Goal: Task Accomplishment & Management: Complete application form

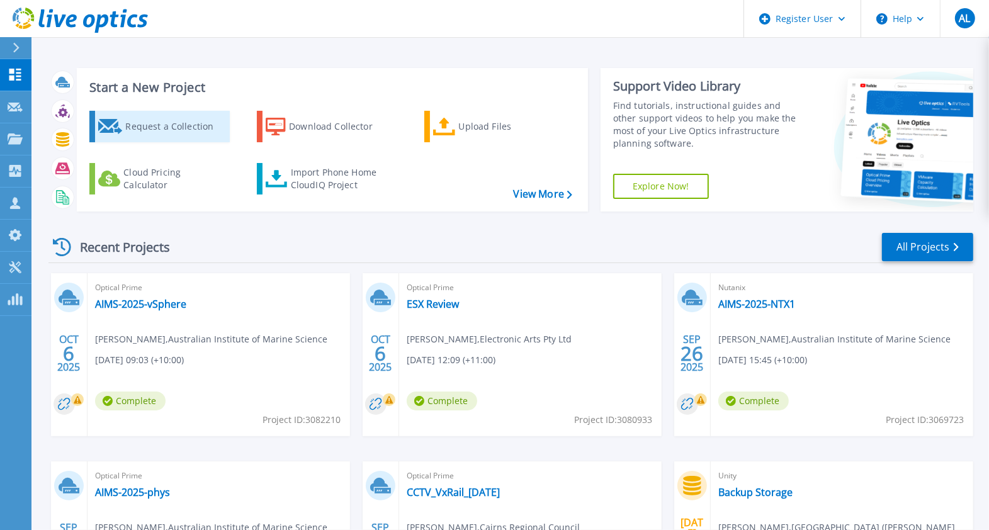
click at [174, 135] on div "Request a Collection" at bounding box center [175, 126] width 101 height 25
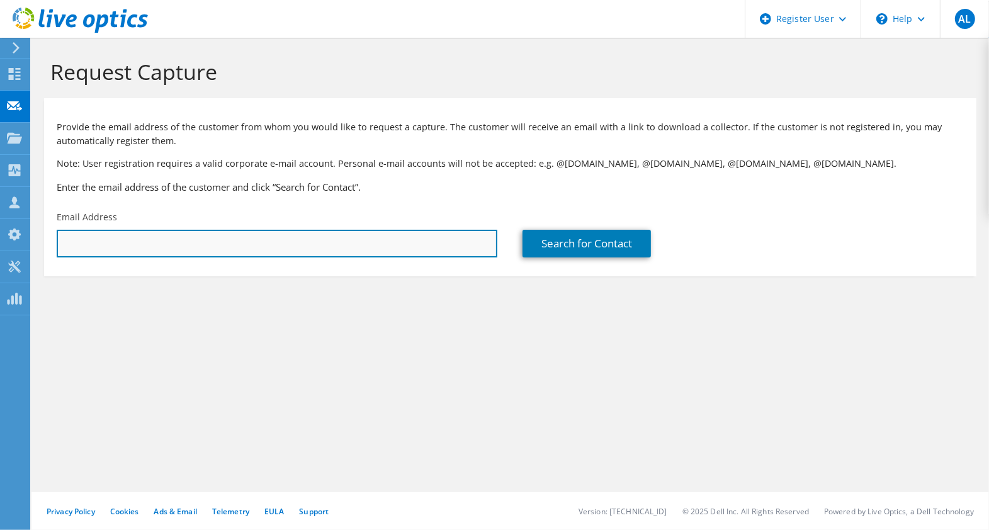
click at [84, 246] on input "text" at bounding box center [277, 244] width 441 height 28
paste input "matthew.willcock@tr.qld.gov.au"
type input "matthew.willcock@tr.qld.gov.au"
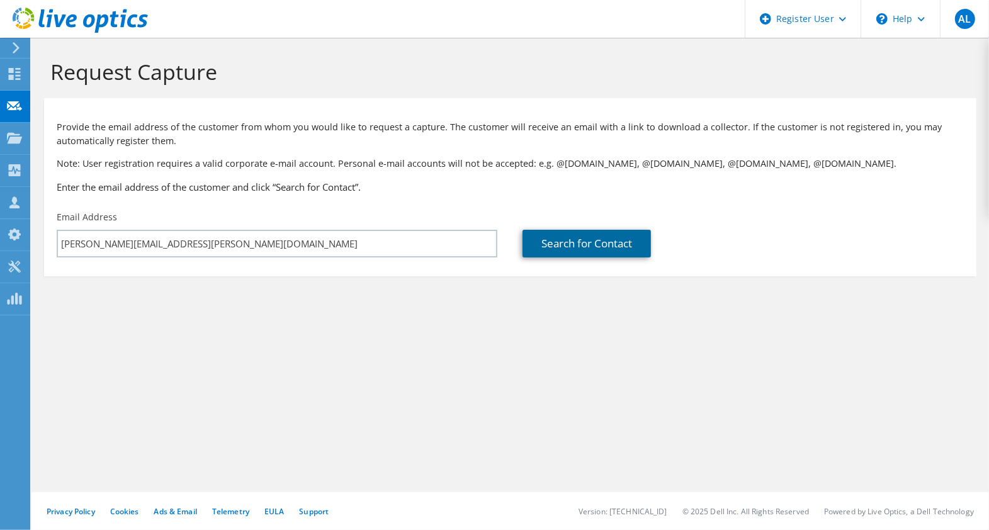
click at [574, 249] on link "Search for Contact" at bounding box center [587, 244] width 128 height 28
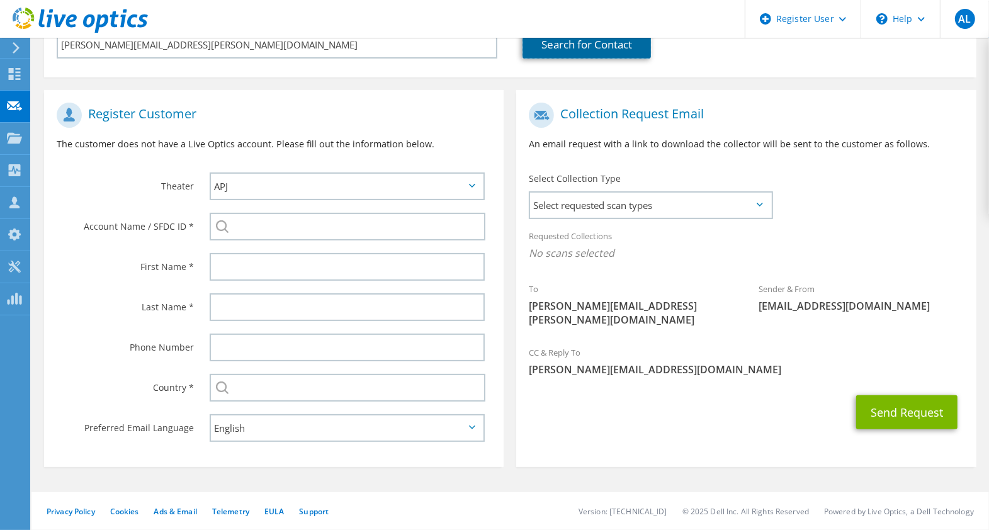
scroll to position [201, 0]
click at [84, 186] on label "Theater" at bounding box center [125, 183] width 137 height 20
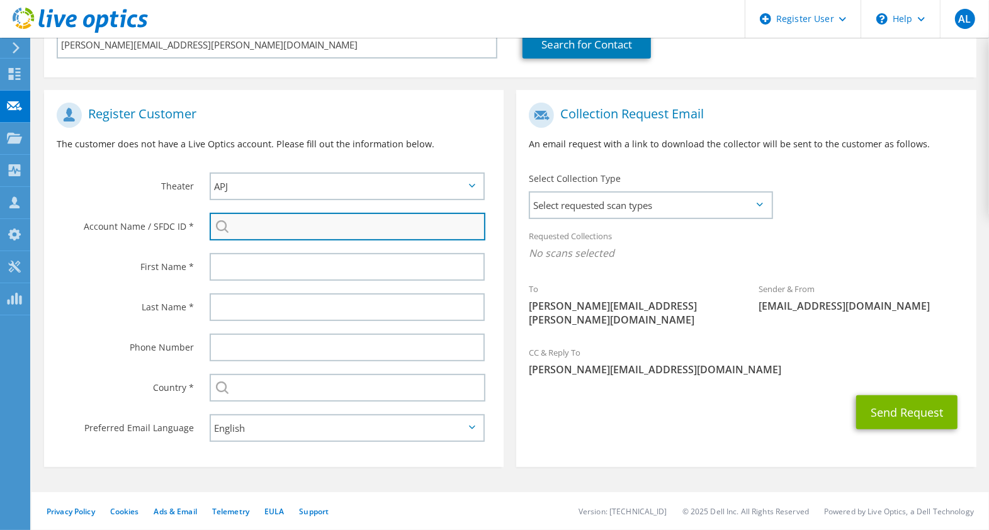
click at [271, 227] on input "search" at bounding box center [348, 227] width 276 height 28
paste input "2122674424"
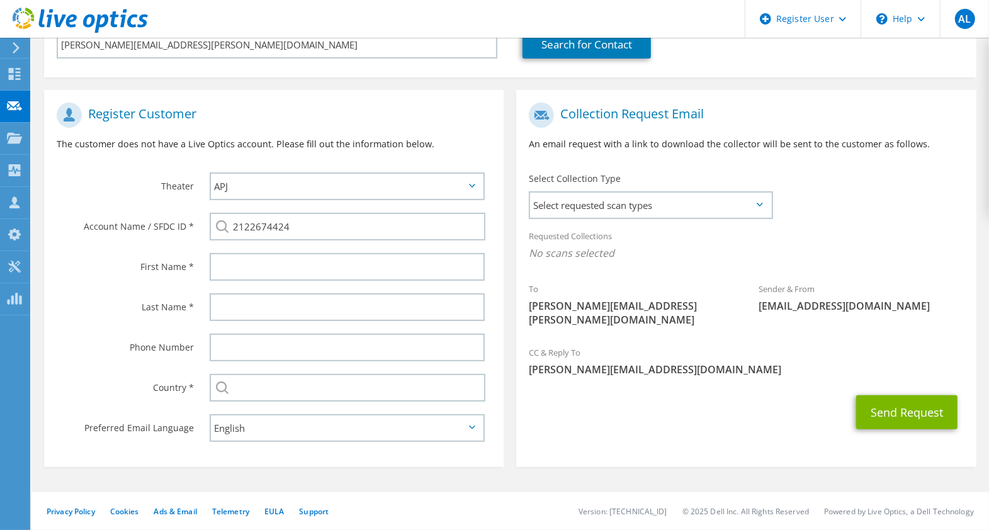
click at [304, 243] on li "Toowoomba Regional Council : 2122674424" at bounding box center [293, 235] width 166 height 15
type input "Toowoomba Regional Council : 2122674424"
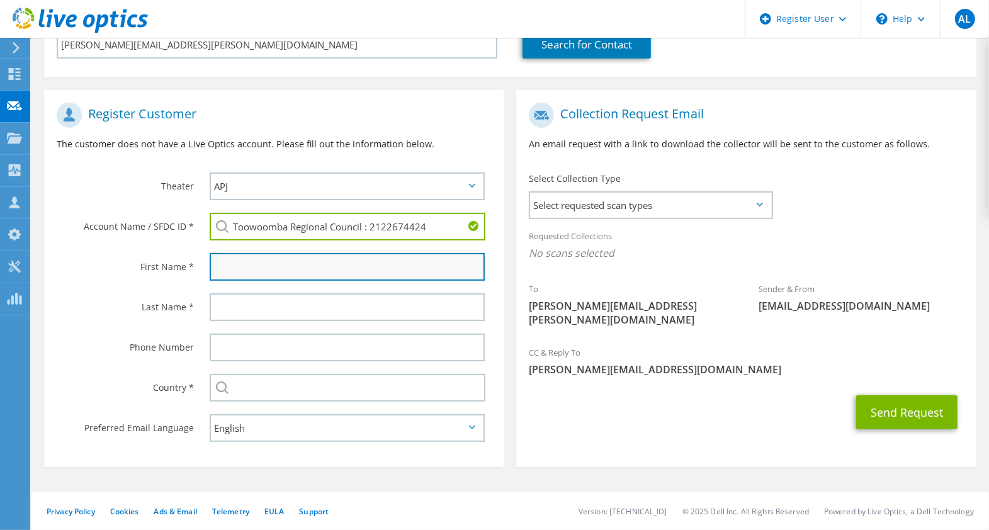
click at [290, 270] on input "text" at bounding box center [347, 267] width 275 height 28
type input "Matthew"
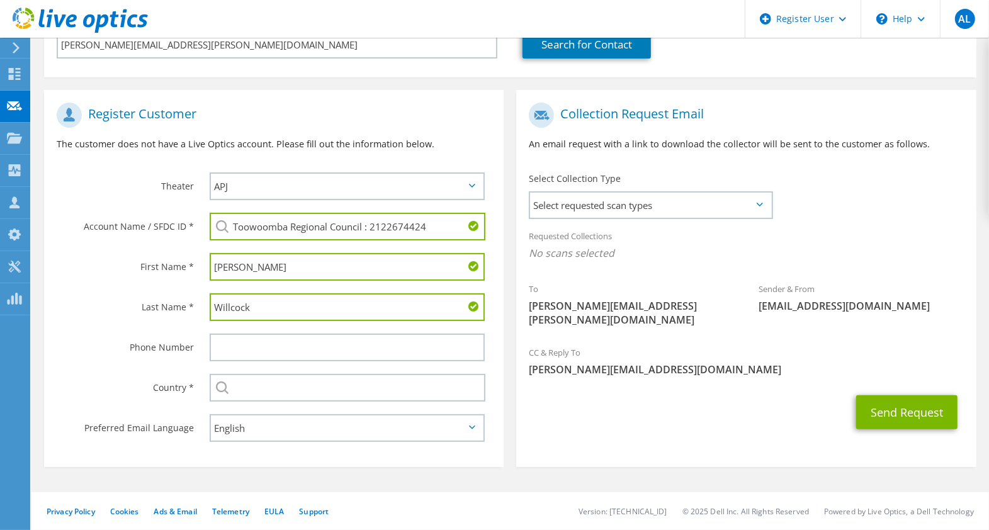
type input "Willcock"
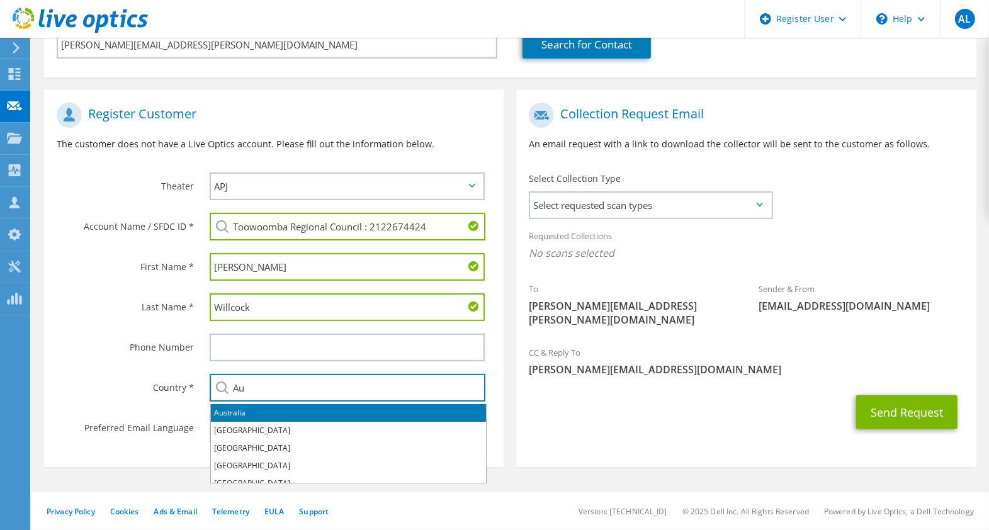
click at [259, 410] on li "Australia" at bounding box center [348, 413] width 275 height 18
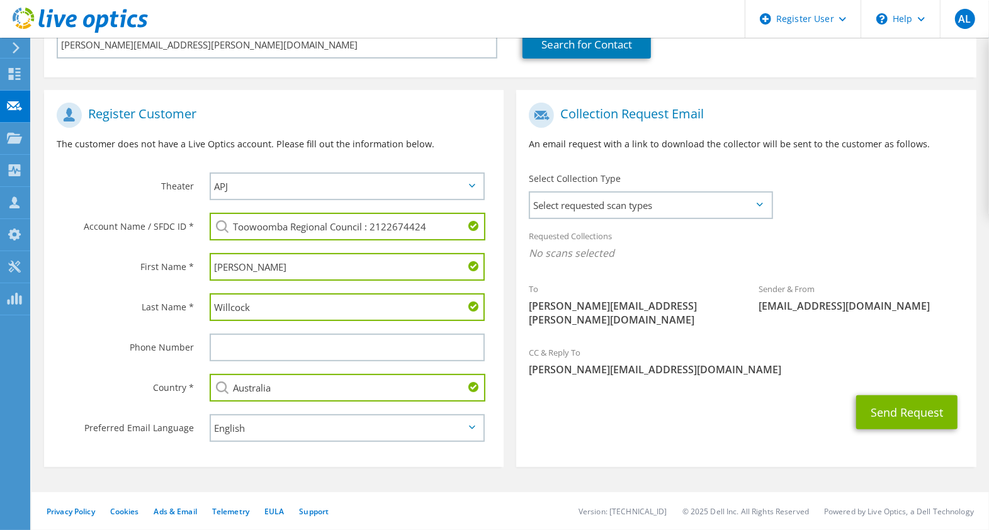
type input "Australia"
click at [764, 425] on section "Collection Request Email An email request with a link to download the collector…" at bounding box center [746, 278] width 460 height 377
click at [903, 397] on button "Send Request" at bounding box center [906, 412] width 101 height 34
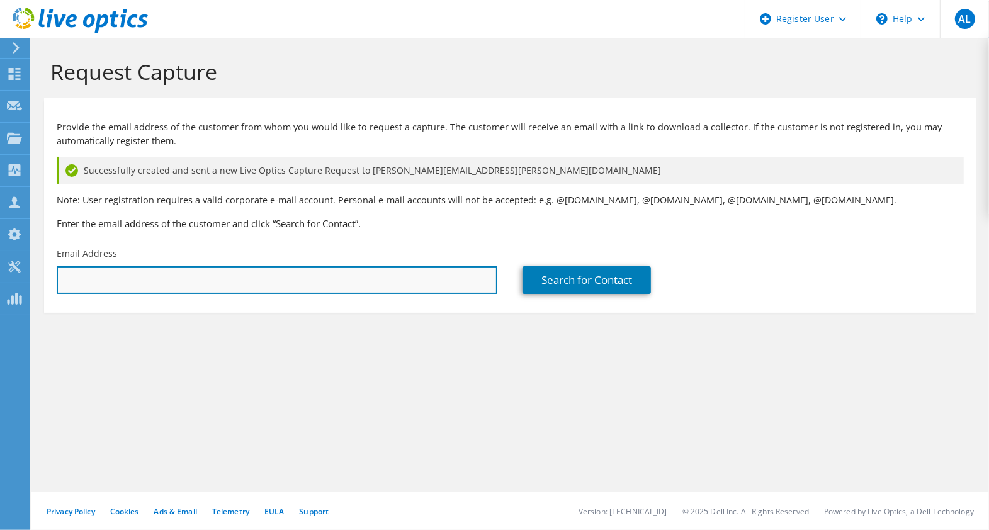
click at [120, 283] on input "text" at bounding box center [277, 280] width 441 height 28
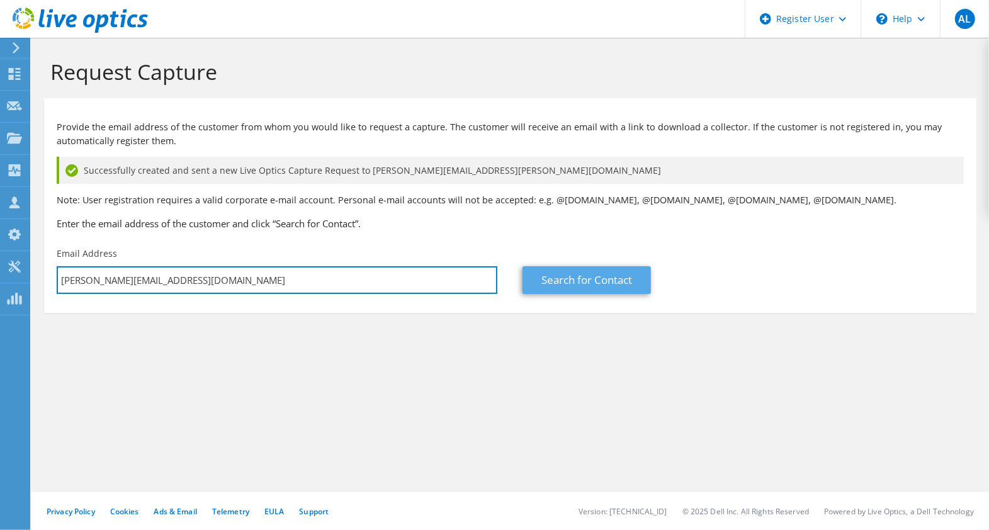
type input "matthew.willcocks@tr.qld.gov.au"
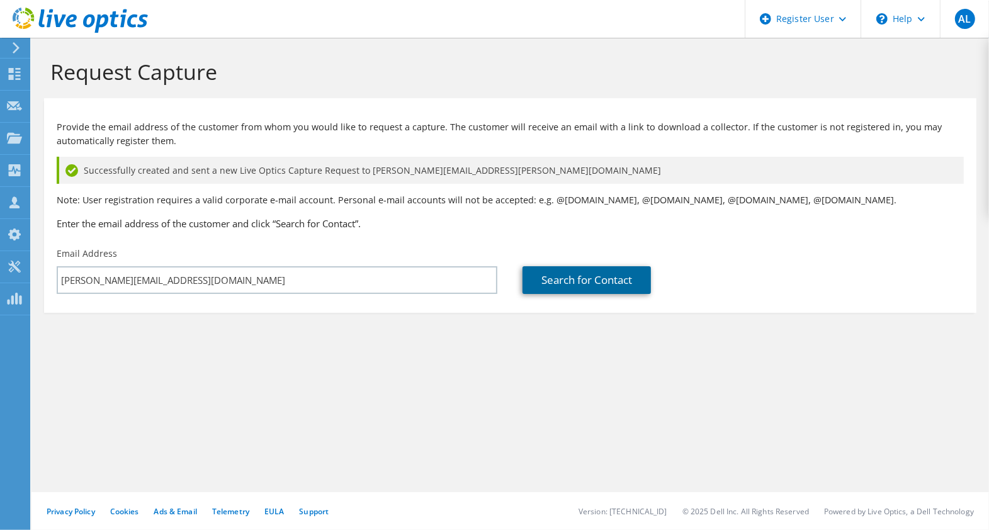
click at [569, 281] on link "Search for Contact" at bounding box center [587, 280] width 128 height 28
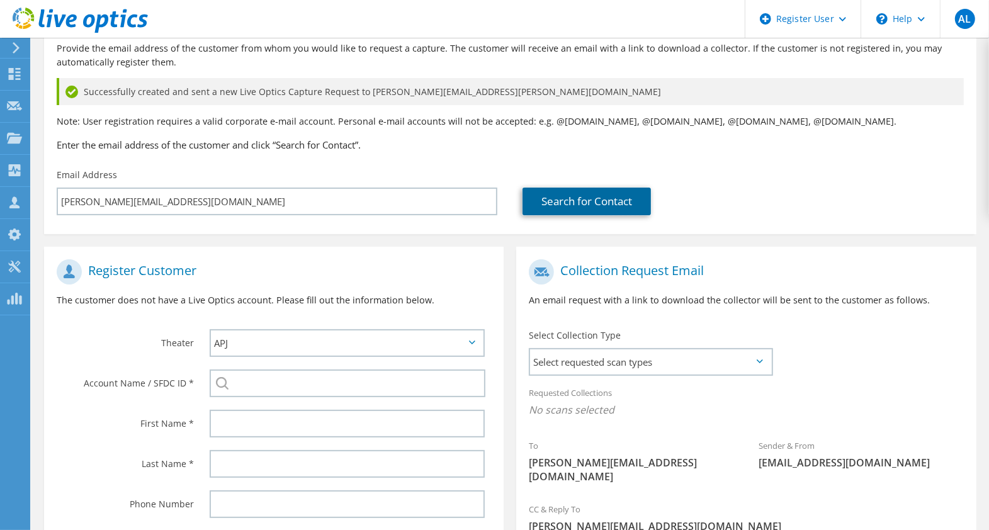
scroll to position [237, 0]
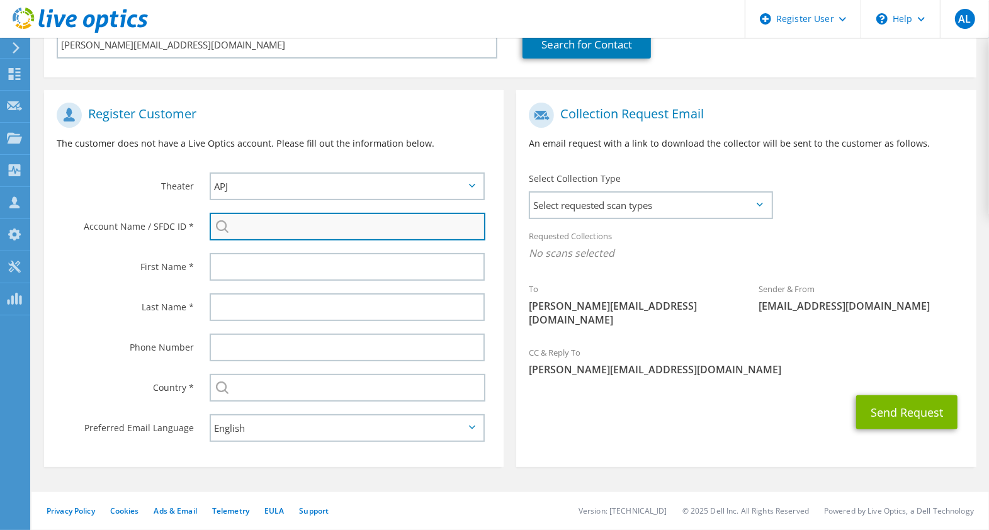
click at [271, 224] on input "search" at bounding box center [348, 227] width 276 height 28
paste input "2122674424"
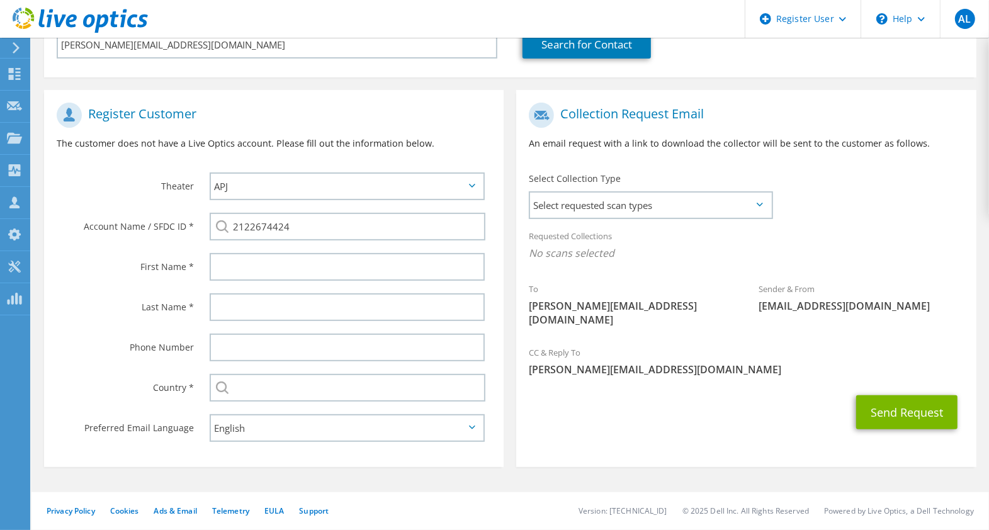
click at [260, 243] on li "Toowoomba Regional Council : 2122674424" at bounding box center [293, 235] width 166 height 15
type input "Toowoomba Regional Council : 2122674424"
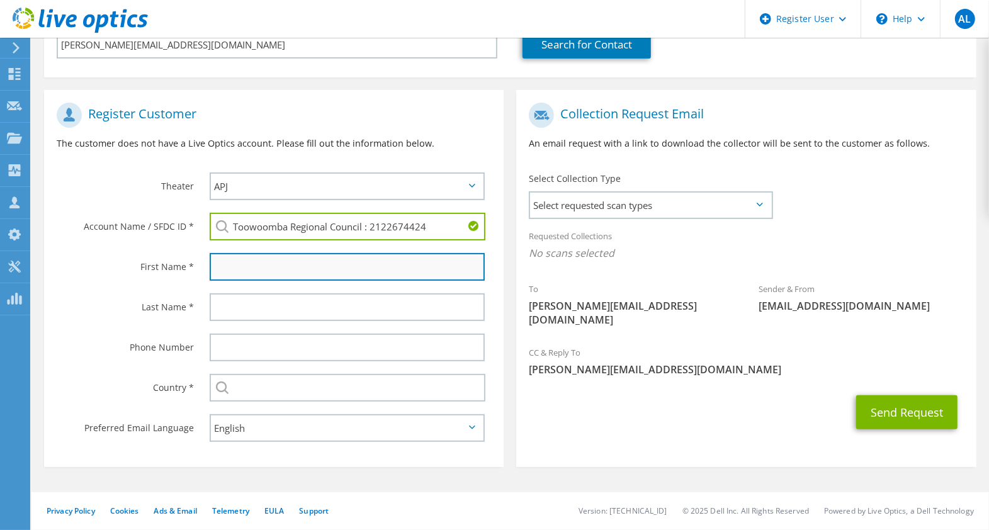
click at [259, 268] on input "text" at bounding box center [347, 267] width 275 height 28
type input "Matthew"
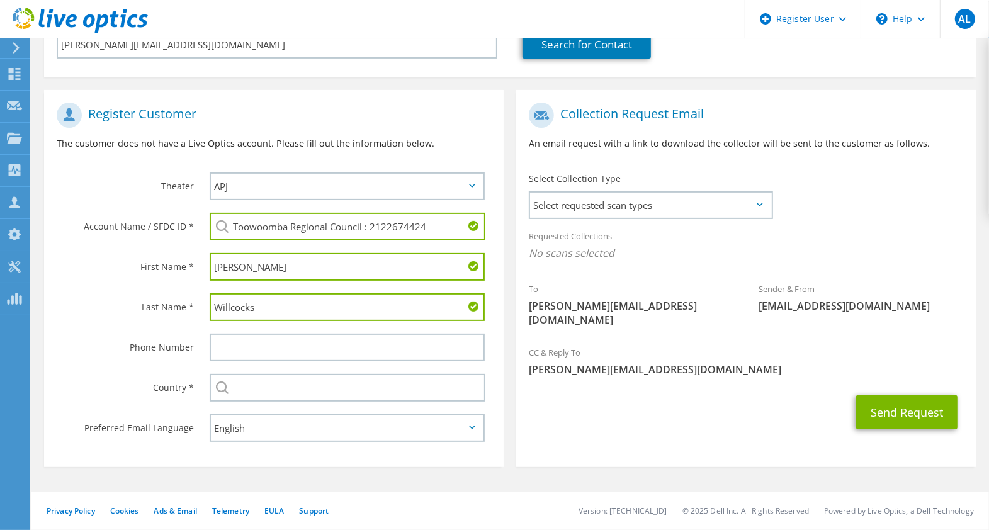
type input "Willcocks"
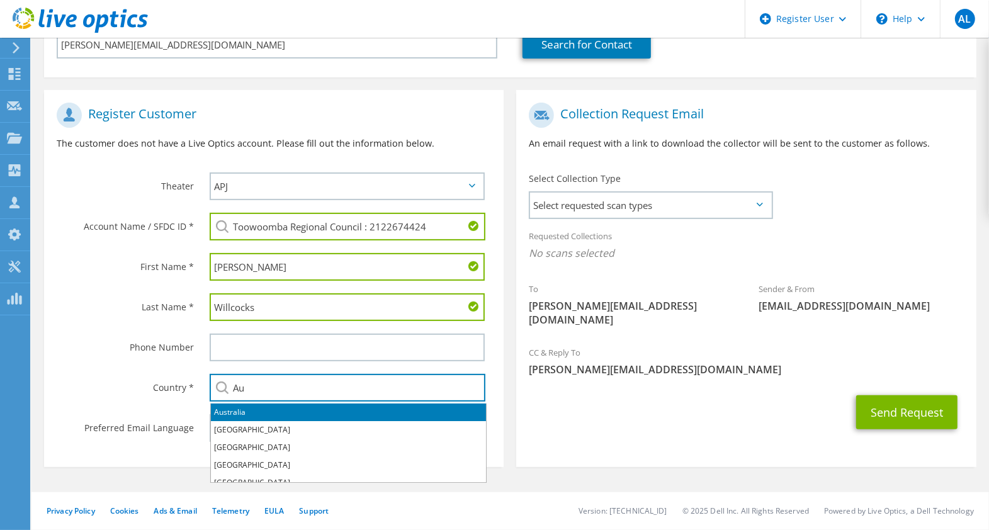
type input "Australia"
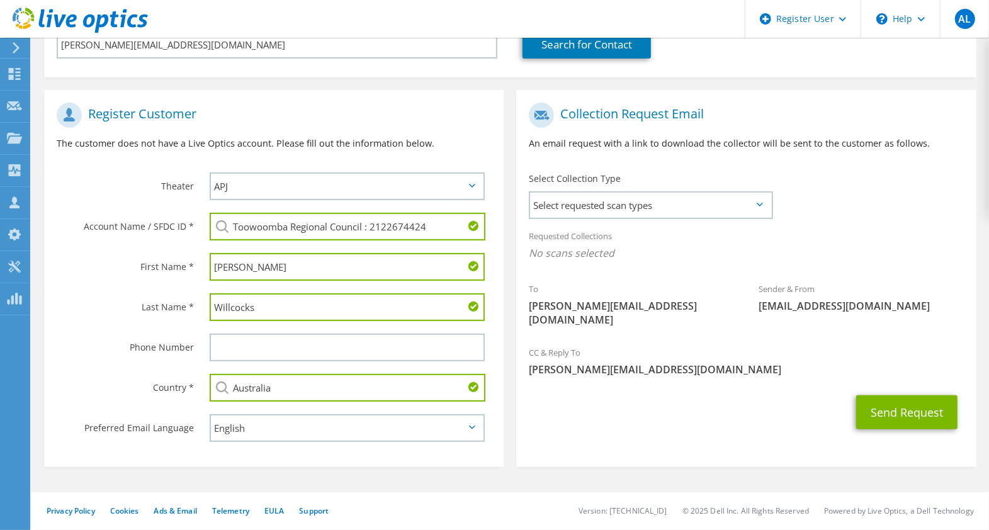
click at [856, 395] on button "Send Request" at bounding box center [906, 412] width 101 height 34
